Goal: Task Accomplishment & Management: Manage account settings

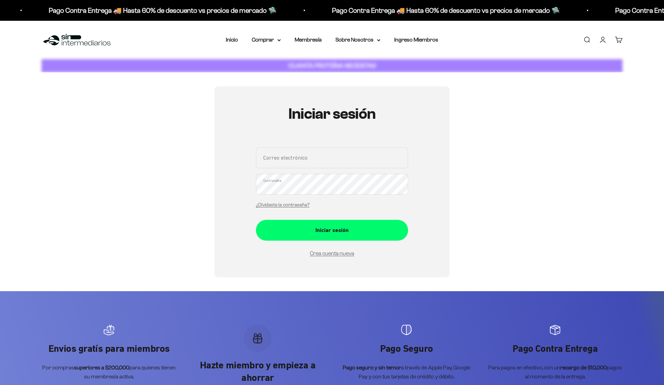
type input "[EMAIL_ADDRESS][DOMAIN_NAME]"
click at [339, 152] on input "juandb11705@gmail.com" at bounding box center [332, 157] width 152 height 21
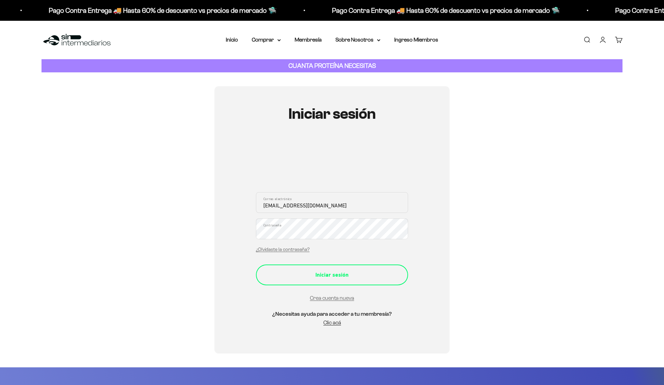
click at [308, 284] on button "Iniciar sesión" at bounding box center [332, 274] width 152 height 21
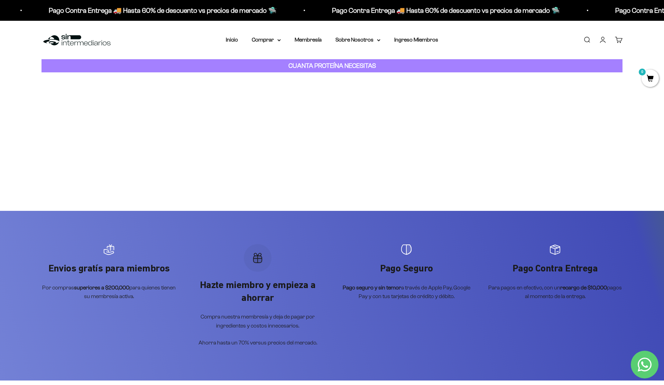
click at [601, 41] on link "Iniciar sesión" at bounding box center [603, 40] width 8 height 8
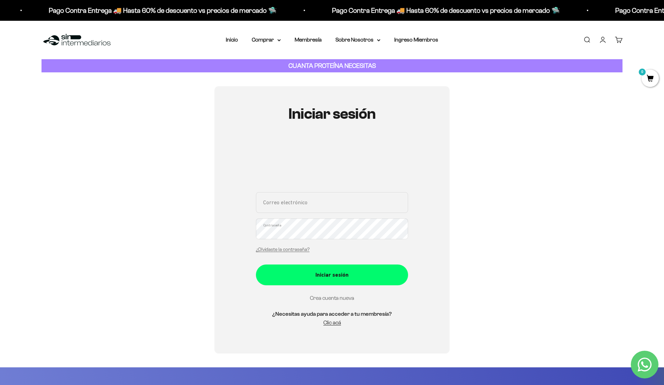
type input "juandb11705@gmail.com"
click at [337, 297] on link "Crea cuenta nueva" at bounding box center [332, 298] width 44 height 6
